Goal: Task Accomplishment & Management: Find specific page/section

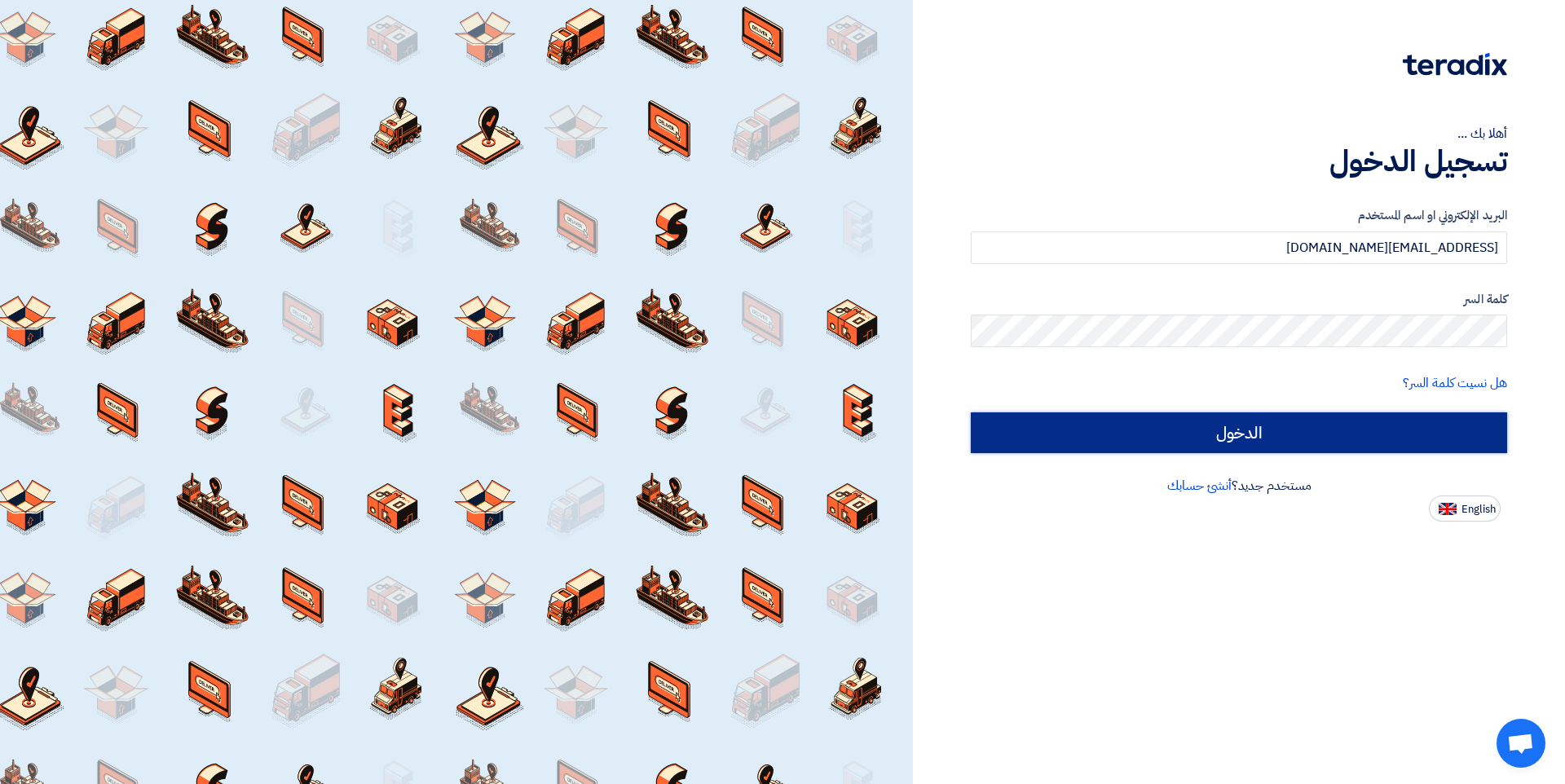
click at [1054, 426] on input "الدخول" at bounding box center [1239, 432] width 536 height 40
type input "Sign in"
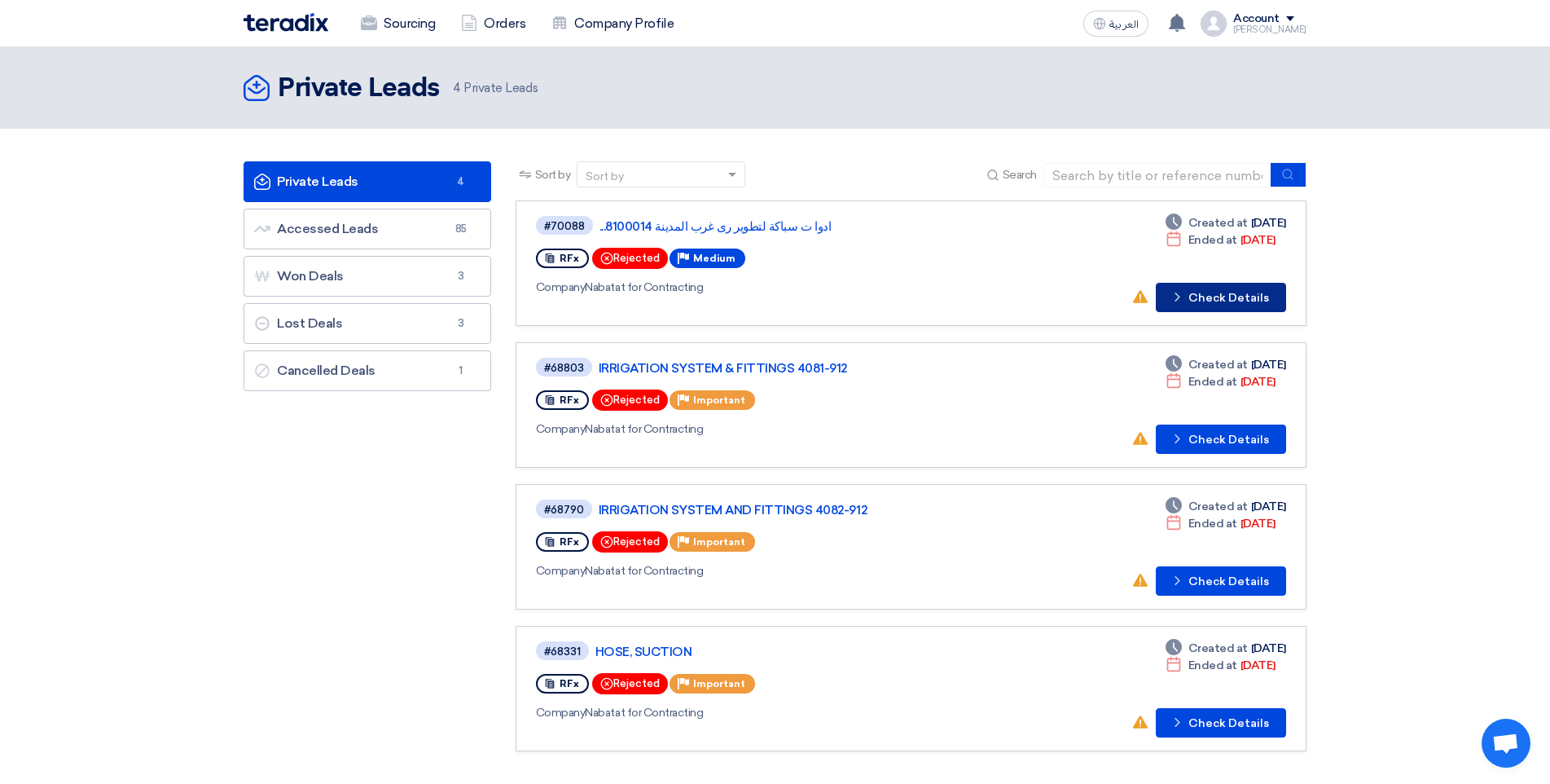
click at [1231, 303] on button "Check details Check Details" at bounding box center [1221, 297] width 131 height 30
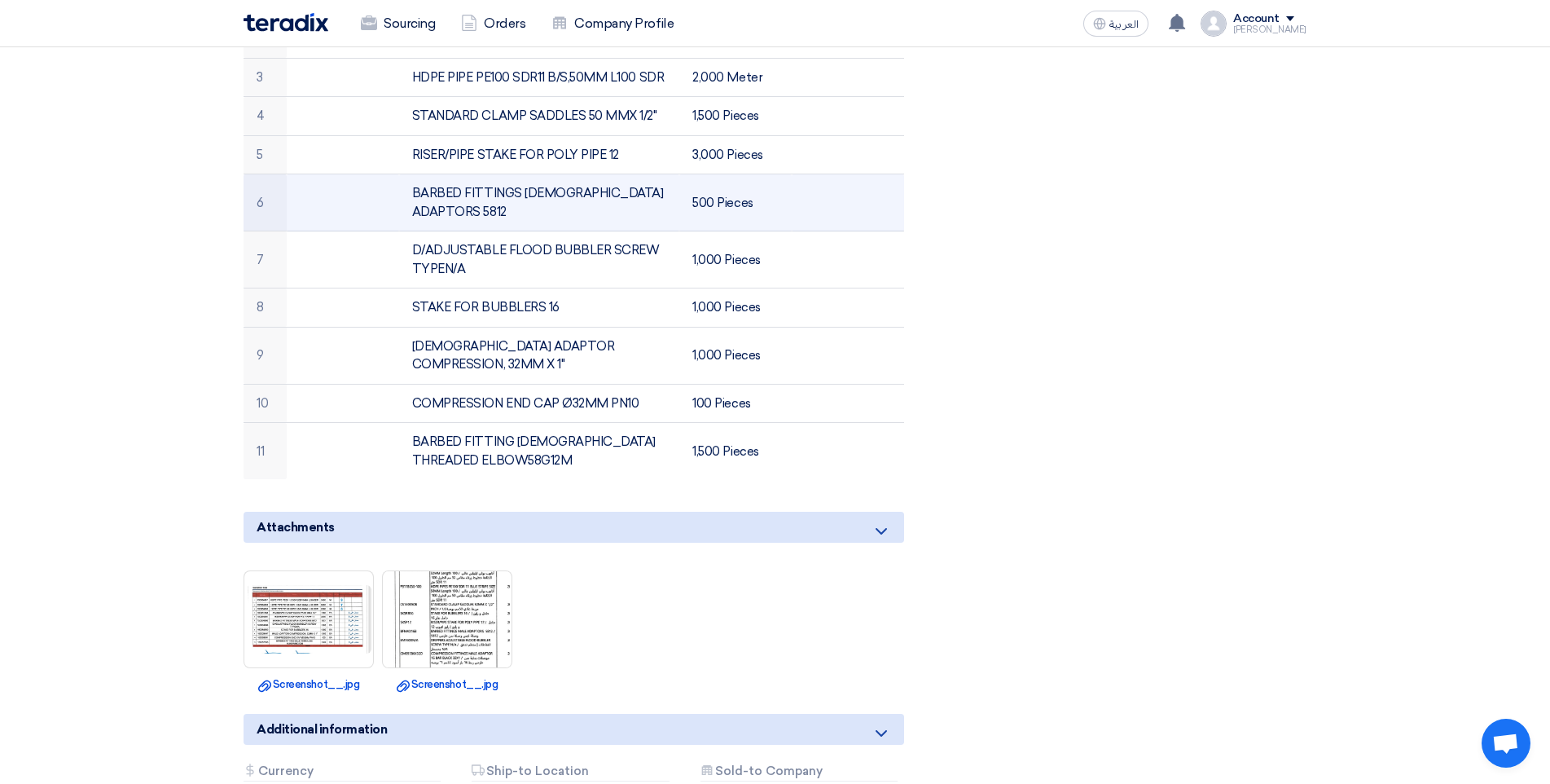
scroll to position [651, 0]
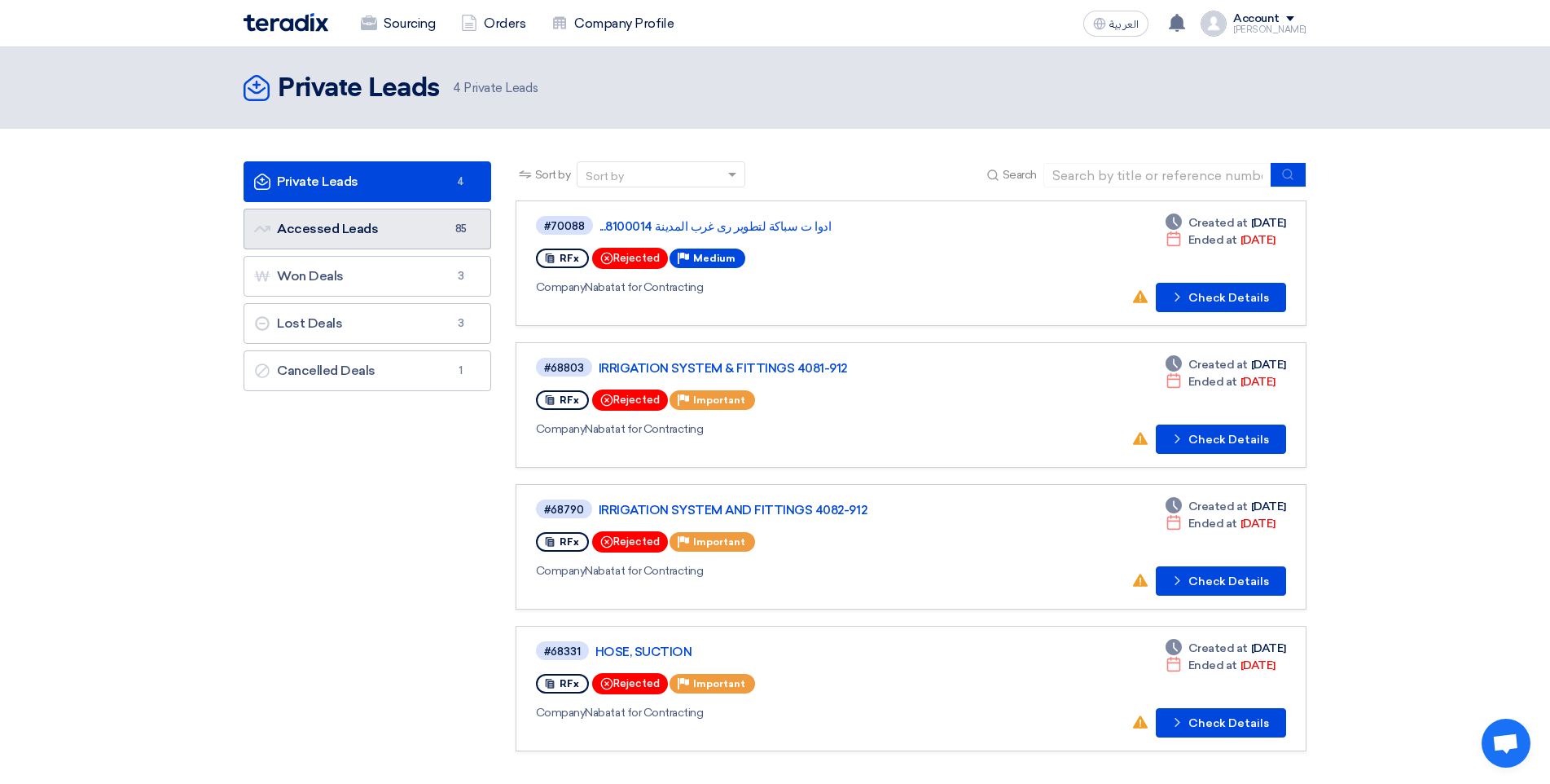
click at [444, 227] on link "Accessed Leads Accessed Leads 85" at bounding box center [367, 229] width 248 height 40
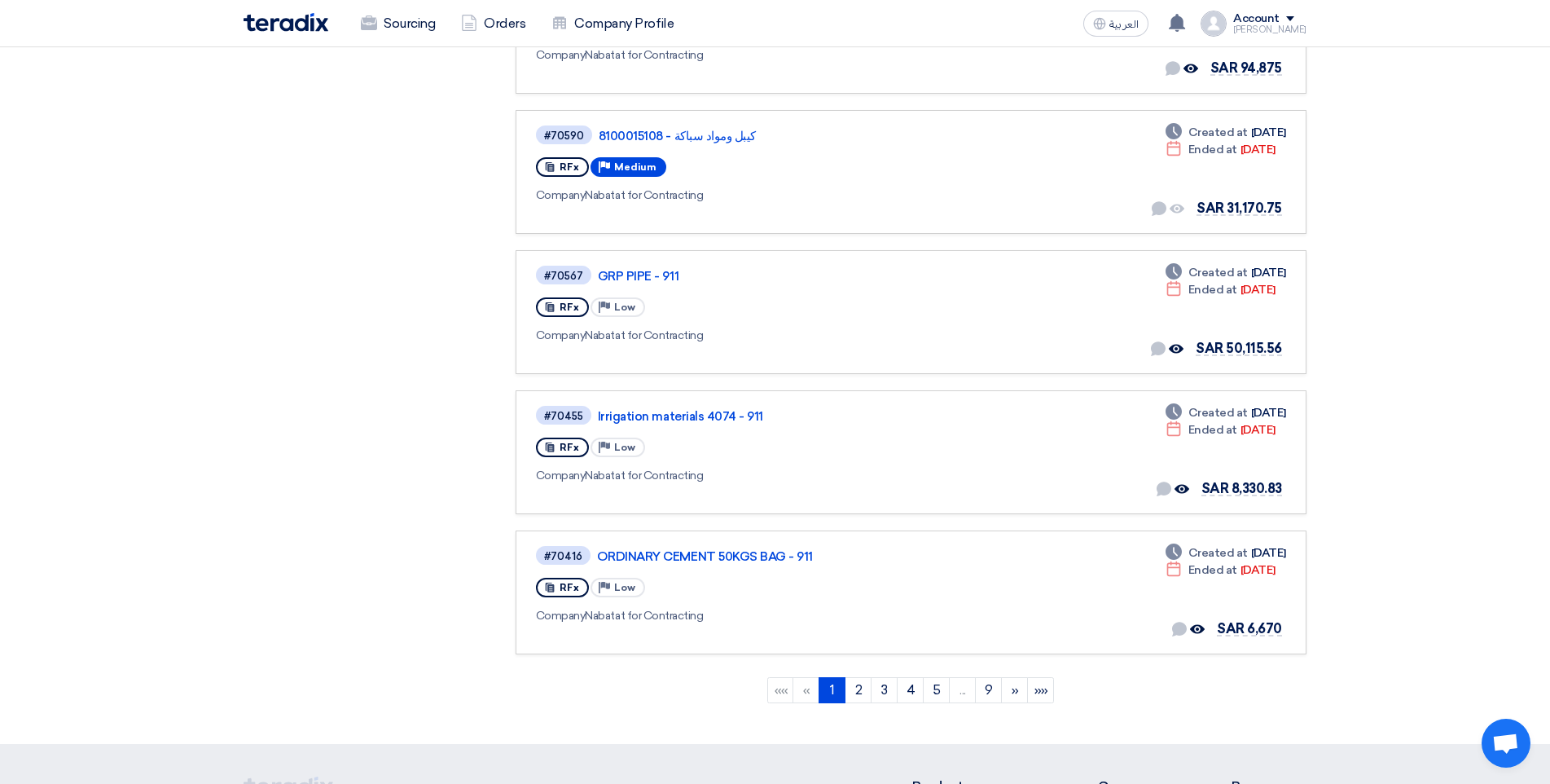
scroll to position [1059, 0]
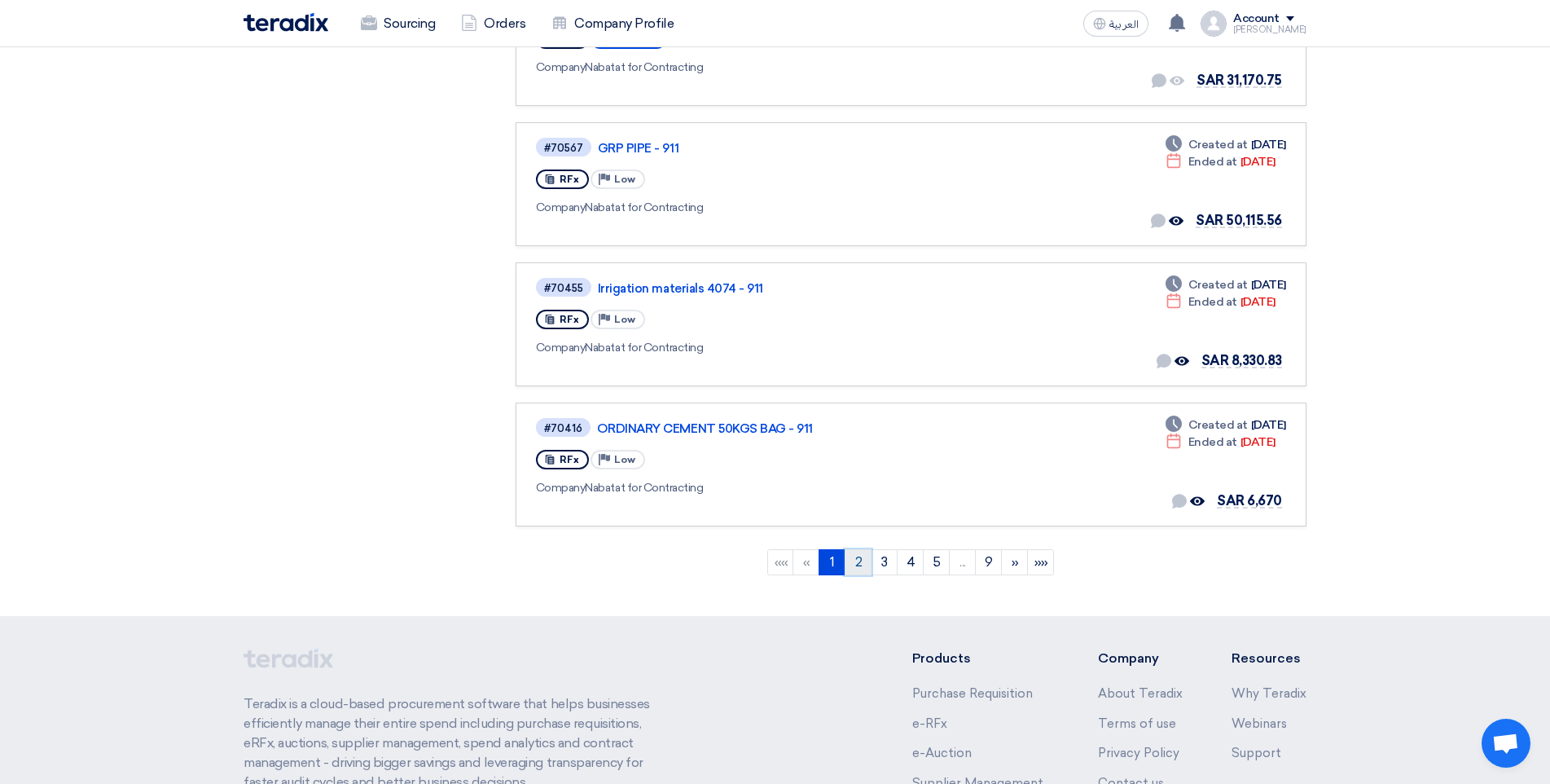
click at [860, 558] on link "2" at bounding box center [858, 561] width 27 height 26
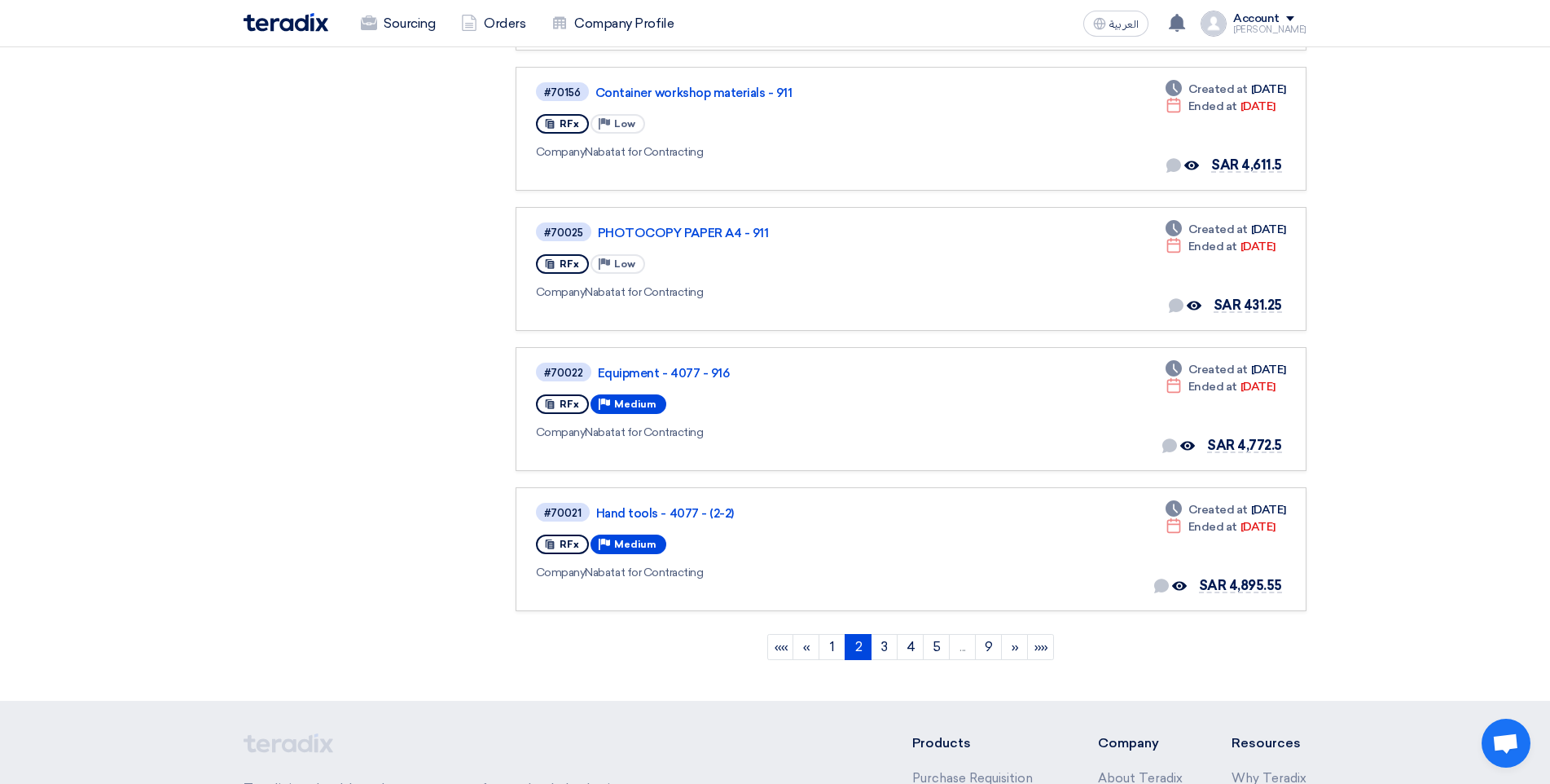
scroll to position [1140, 0]
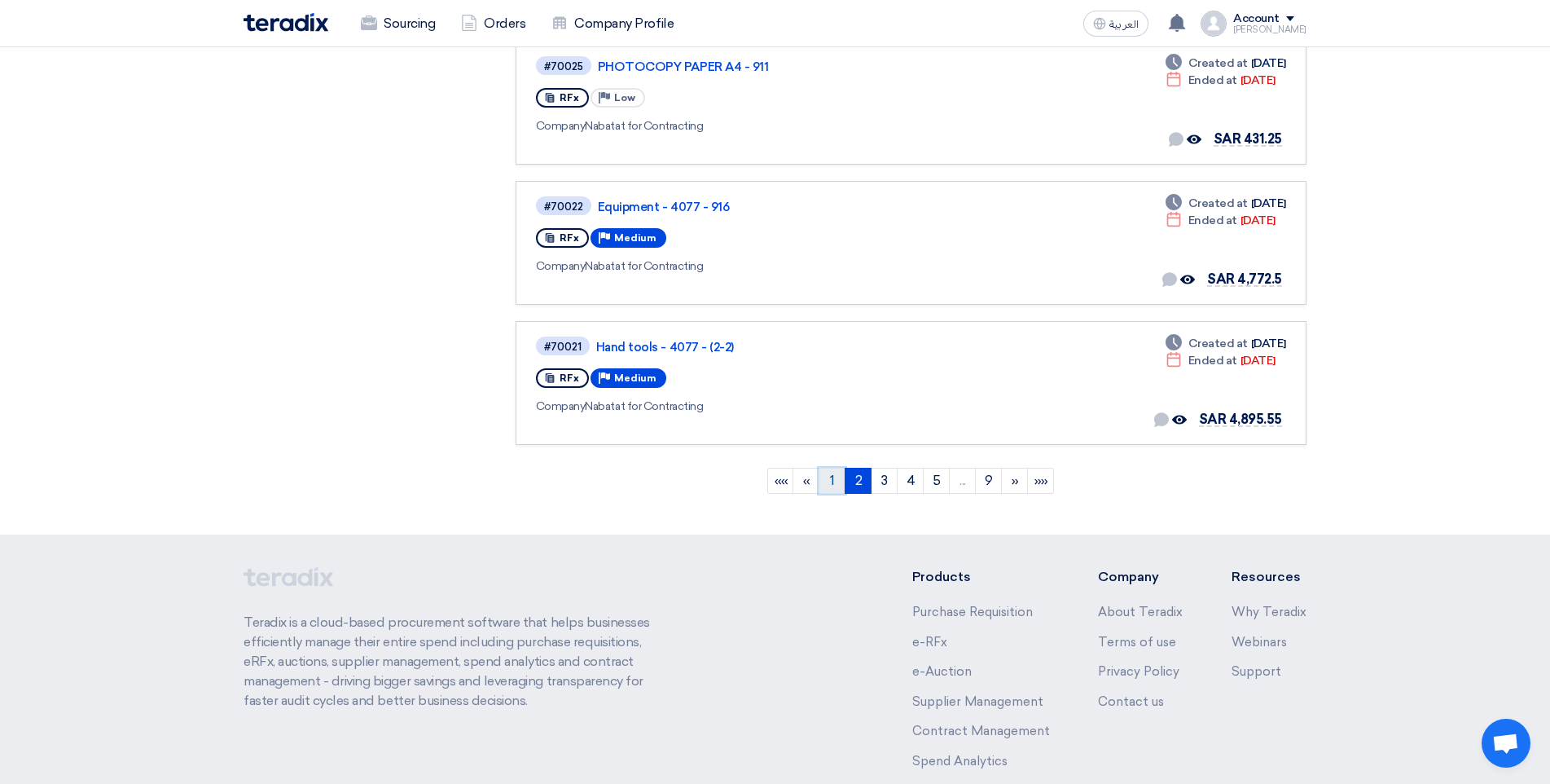
click at [837, 480] on link "1" at bounding box center [832, 480] width 27 height 26
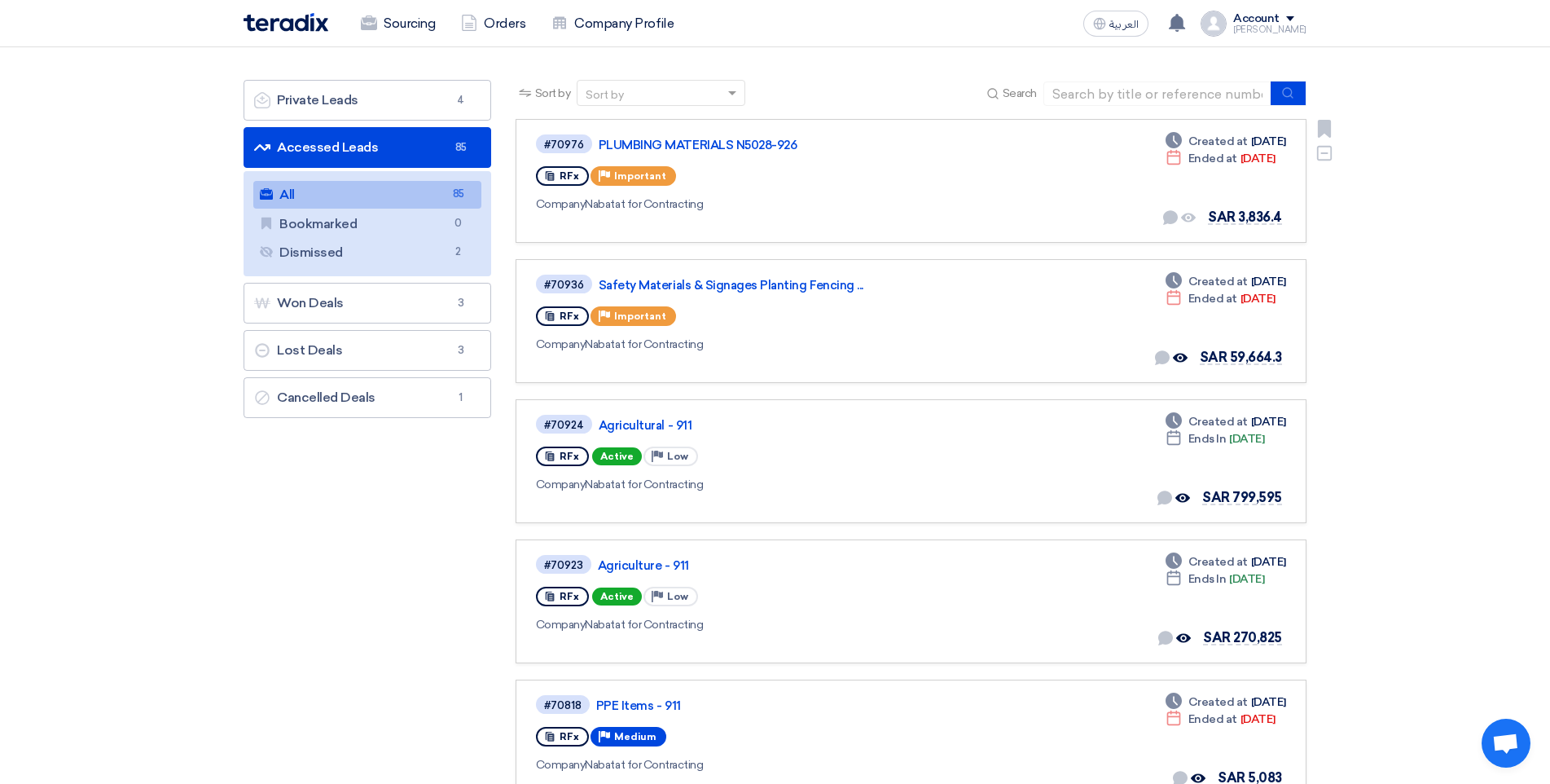
scroll to position [0, 0]
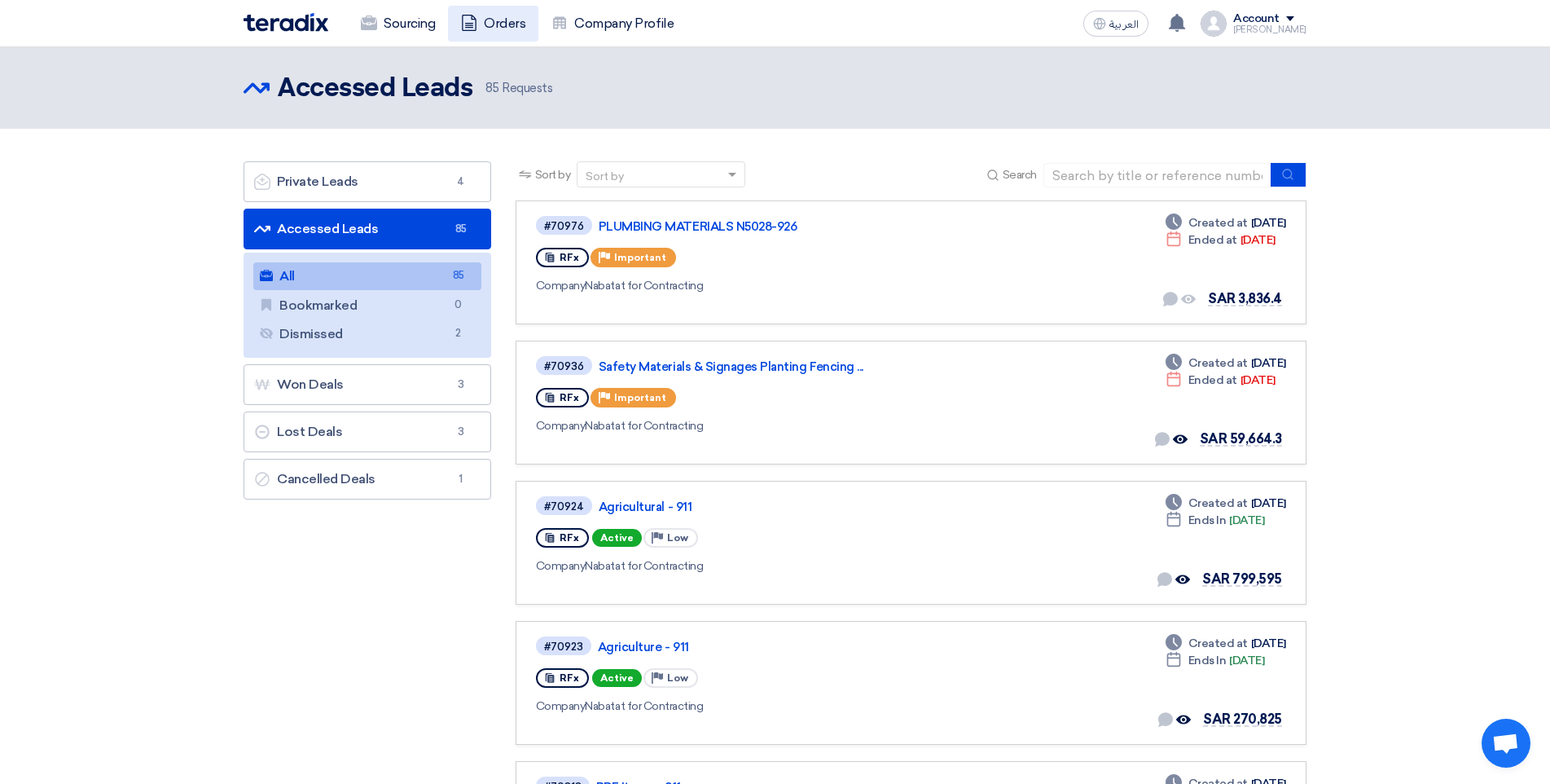
click at [496, 23] on link "Orders" at bounding box center [493, 23] width 90 height 36
